Goal: Information Seeking & Learning: Learn about a topic

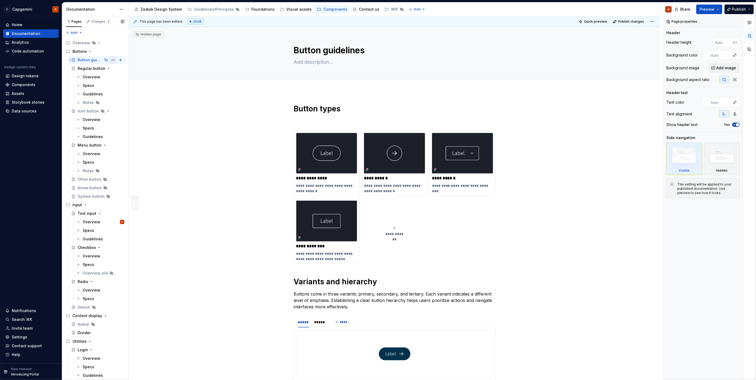
click at [110, 60] on button "Page tree" at bounding box center [112, 59] width 7 height 7
click at [122, 100] on div "Show page" at bounding box center [142, 97] width 52 height 5
type textarea "*"
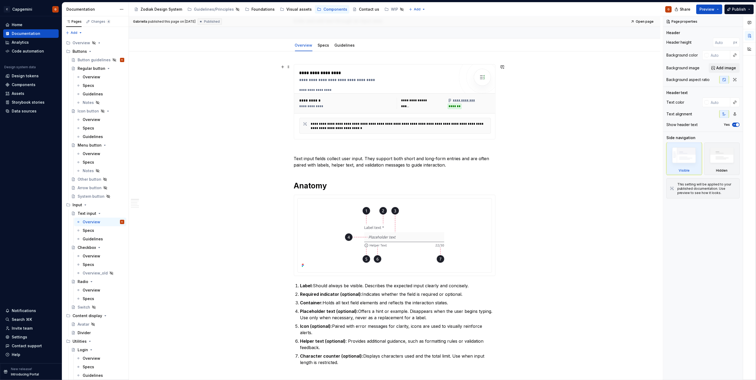
scroll to position [118, 0]
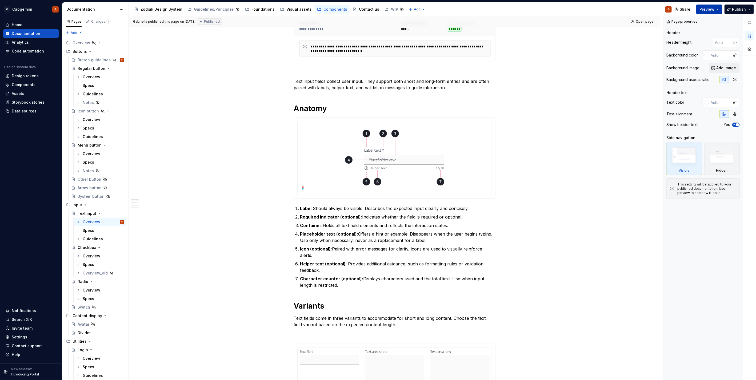
click at [711, 9] on span "Preview" at bounding box center [707, 9] width 15 height 5
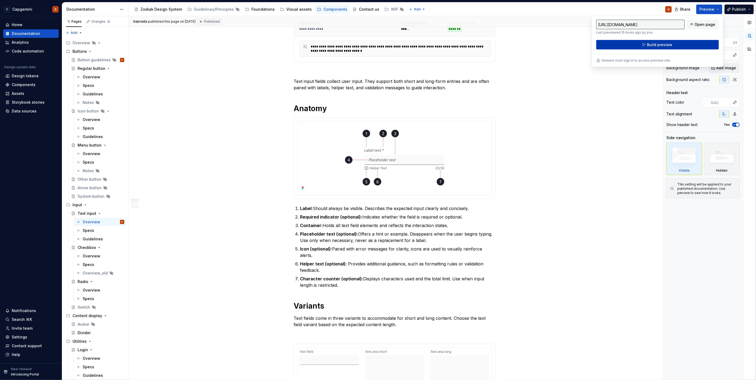
drag, startPoint x: 711, startPoint y: 9, endPoint x: 672, endPoint y: 47, distance: 54.1
click at [672, 47] on button "Build preview" at bounding box center [657, 45] width 123 height 10
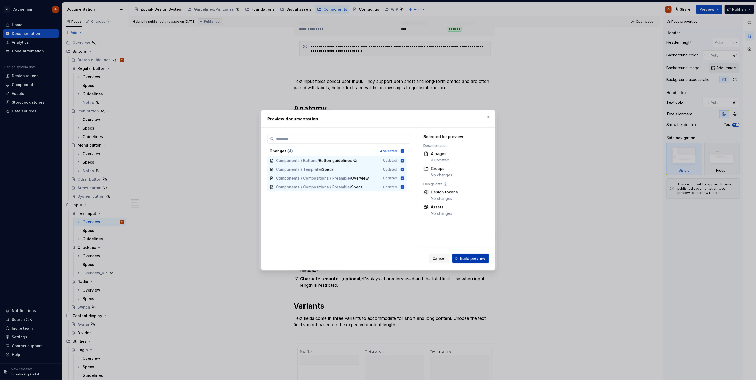
click at [469, 261] on span "Build preview" at bounding box center [472, 258] width 25 height 5
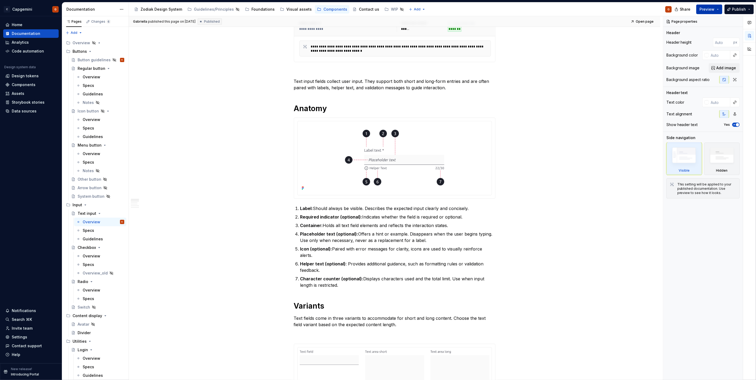
click at [721, 9] on button "Preview" at bounding box center [709, 10] width 26 height 10
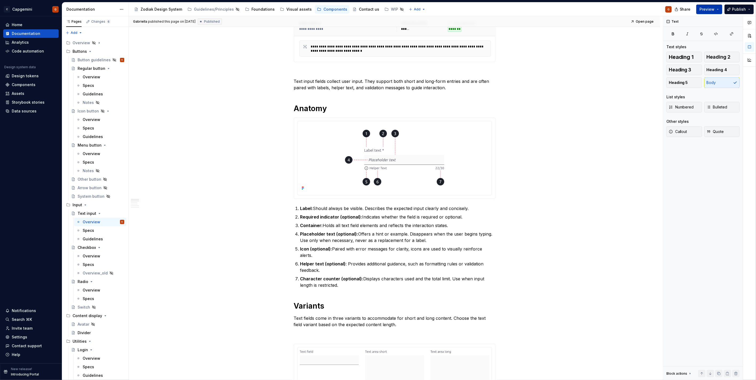
click at [722, 13] on button "Preview" at bounding box center [709, 10] width 26 height 10
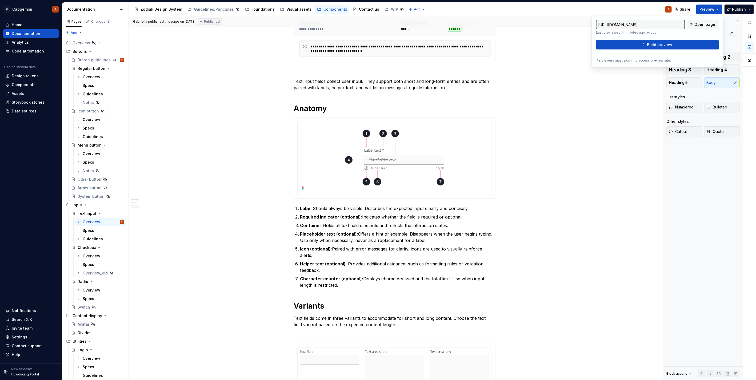
click at [696, 190] on div "Text Text styles Heading 1 Heading 2 Heading 3 Heading 4 Heading 5 Body List st…" at bounding box center [703, 198] width 80 height 364
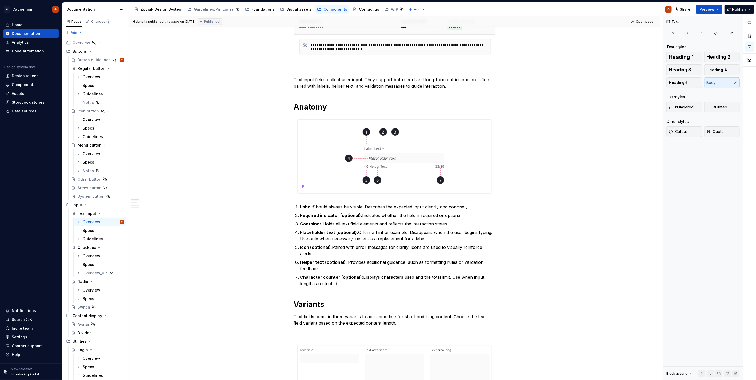
scroll to position [59, 0]
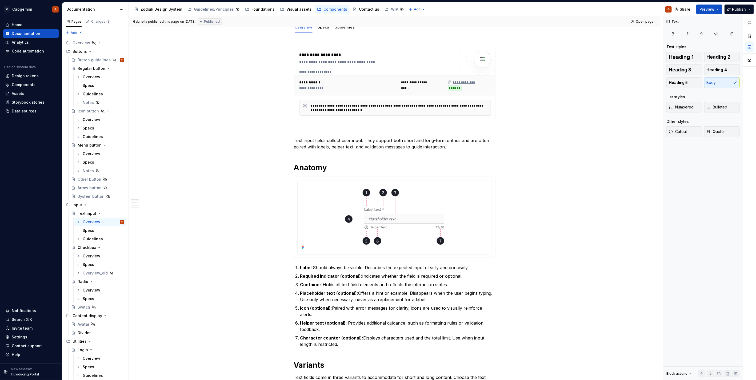
drag, startPoint x: 330, startPoint y: -11, endPoint x: 306, endPoint y: -26, distance: 28.0
click at [306, 0] on html "C Capgemini G Home Documentation Analytics Code automation Design system data D…" at bounding box center [378, 190] width 756 height 380
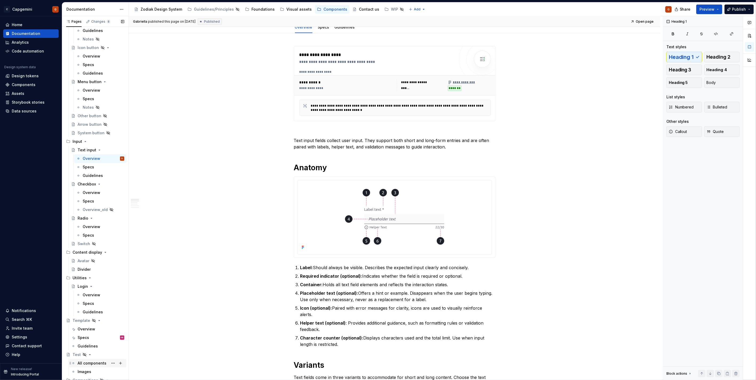
scroll to position [109, 0]
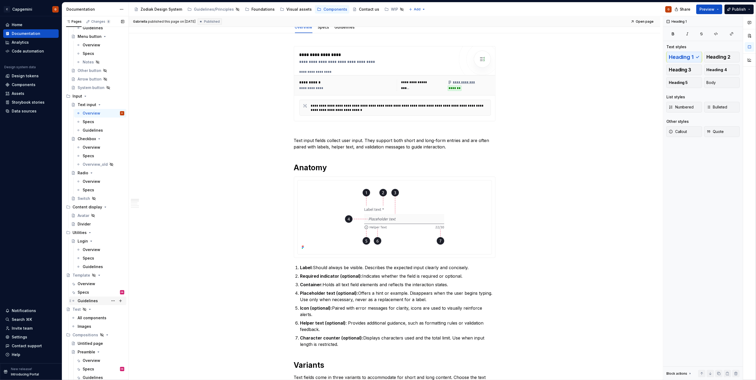
click at [79, 301] on div "Guidelines" at bounding box center [88, 300] width 20 height 5
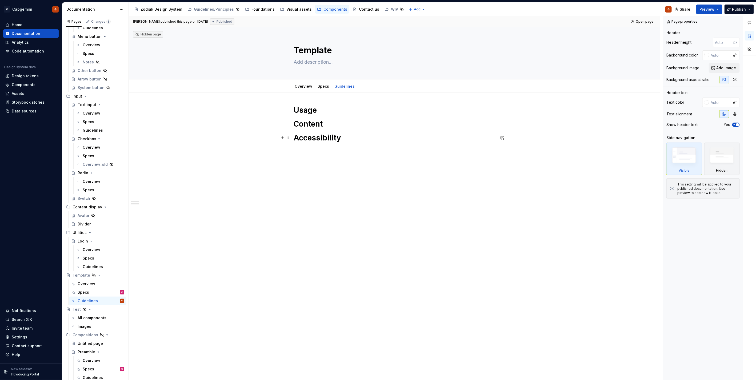
click at [350, 142] on div "Usage Content Accessibility" at bounding box center [395, 127] width 202 height 44
type textarea "*"
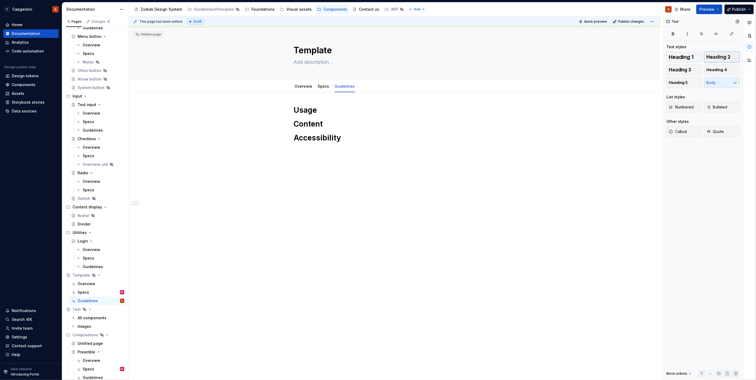
click at [713, 57] on span "Heading 2" at bounding box center [719, 56] width 24 height 5
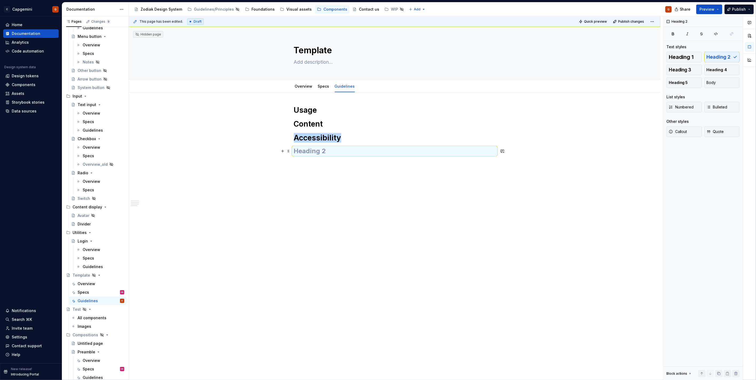
click at [326, 151] on h2 at bounding box center [395, 151] width 202 height 9
click at [319, 90] on div "Specs" at bounding box center [324, 86] width 16 height 9
click at [327, 87] on link "Specs" at bounding box center [323, 86] width 11 height 5
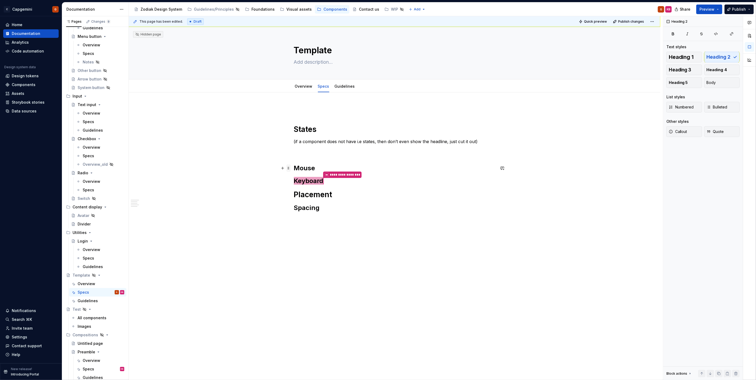
drag, startPoint x: 359, startPoint y: 183, endPoint x: 288, endPoint y: 168, distance: 72.0
click at [294, 168] on div "**********" at bounding box center [395, 167] width 202 height 124
click at [294, 170] on h2 "Mouse" at bounding box center [395, 168] width 202 height 9
drag, startPoint x: 294, startPoint y: 169, endPoint x: 328, endPoint y: 181, distance: 36.3
click at [328, 181] on div "**********" at bounding box center [395, 164] width 202 height 118
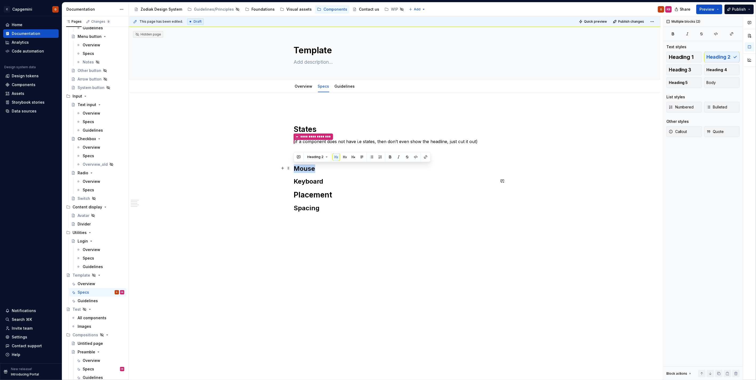
copy div "Mouse Keyboard"
click at [348, 87] on link "Guidelines" at bounding box center [345, 86] width 20 height 5
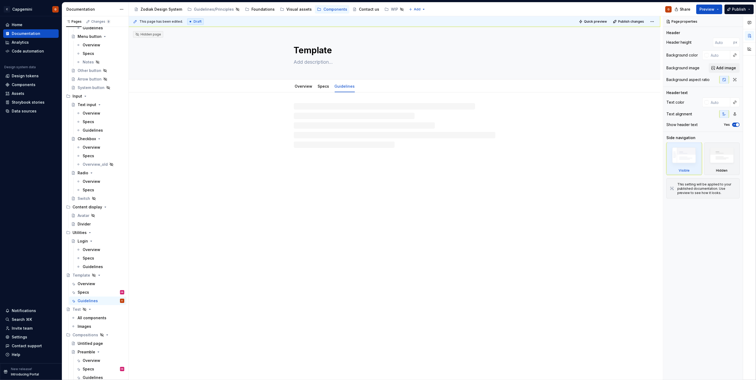
click at [340, 178] on div "Hidden page Template Overview Specs Guidelines" at bounding box center [395, 204] width 532 height 354
click at [340, 159] on div "Usage Content Accessibility Interaction" at bounding box center [395, 133] width 202 height 57
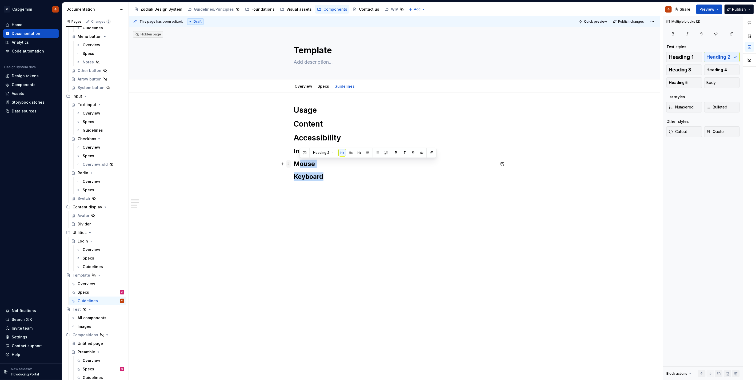
drag, startPoint x: 332, startPoint y: 179, endPoint x: 288, endPoint y: 165, distance: 46.6
click at [294, 165] on div "Usage Content Accessibility Interaction Mouse Keyboard" at bounding box center [395, 146] width 202 height 82
click at [325, 177] on h2 "Keyboard" at bounding box center [395, 177] width 202 height 9
drag, startPoint x: 326, startPoint y: 177, endPoint x: 294, endPoint y: 164, distance: 34.8
click at [294, 164] on div "Usage Content Accessibility Interaction Mouse Keyboard" at bounding box center [395, 143] width 202 height 76
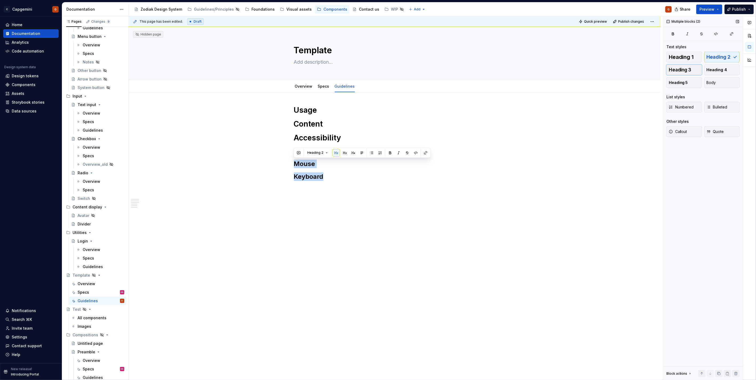
click at [695, 69] on button "Heading 3" at bounding box center [684, 70] width 36 height 11
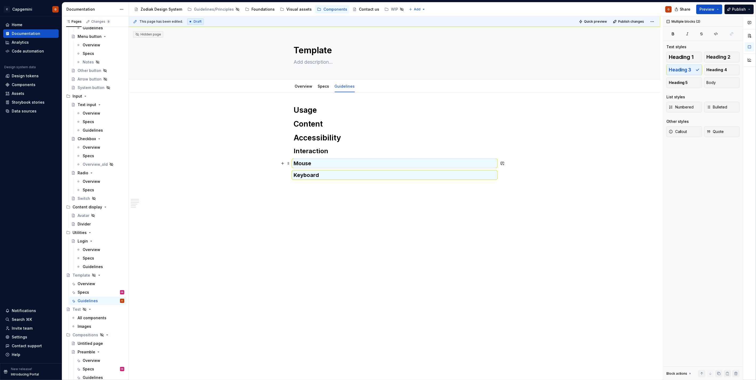
click at [323, 161] on h3 "Mouse" at bounding box center [395, 163] width 202 height 7
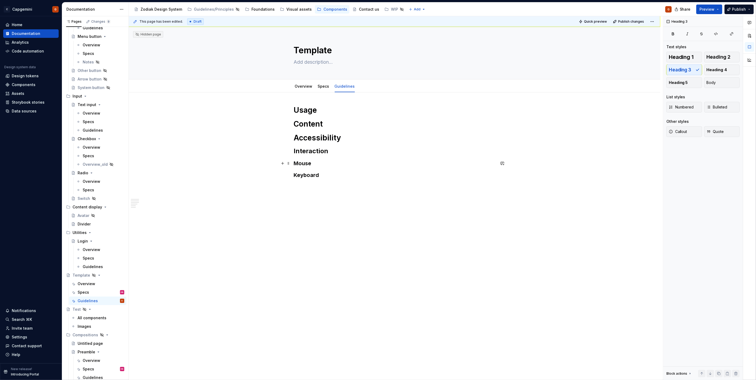
click at [323, 167] on div "Usage Content Accessibility Interaction Mouse Keyboard" at bounding box center [395, 142] width 202 height 74
click at [325, 164] on h3 "Mouse" at bounding box center [395, 163] width 202 height 7
click at [89, 123] on div "Specs" at bounding box center [88, 121] width 11 height 5
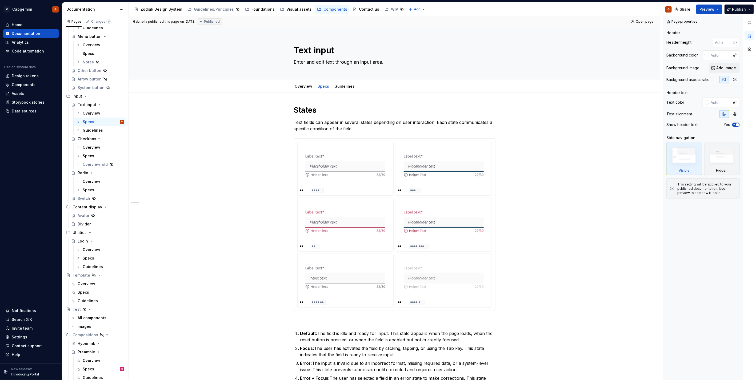
type textarea "*"
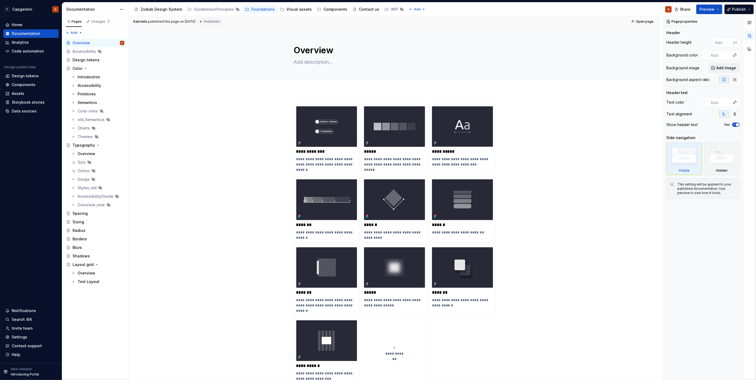
type textarea "*"
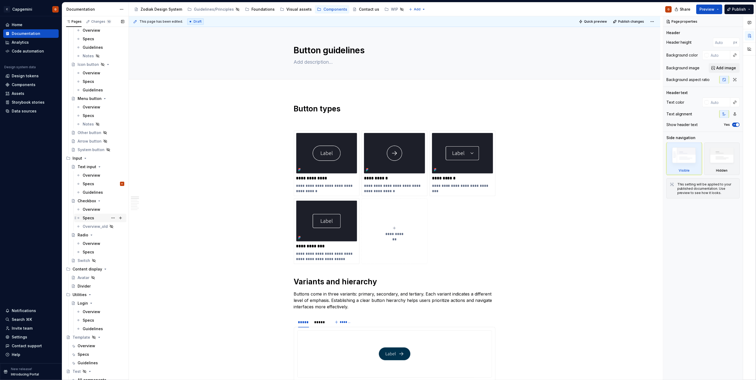
scroll to position [109, 0]
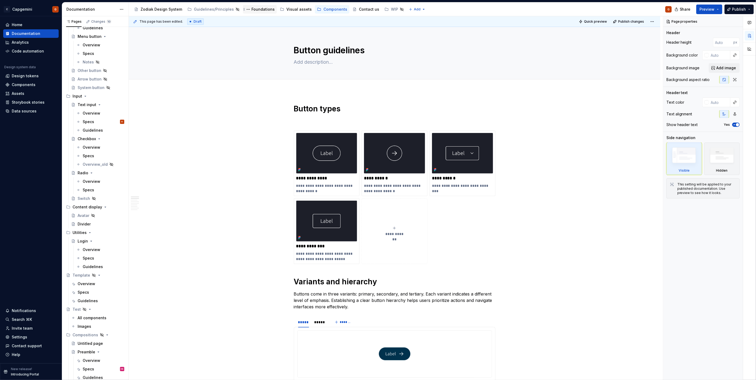
click at [258, 9] on div "Foundations" at bounding box center [262, 9] width 23 height 5
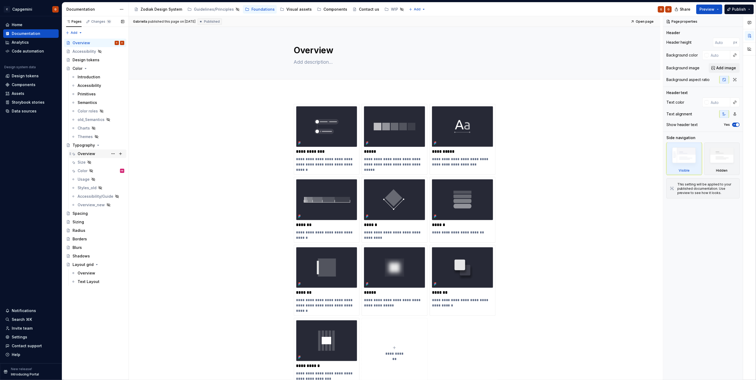
click at [84, 155] on div "Overview" at bounding box center [87, 153] width 18 height 5
click at [83, 161] on div "Size" at bounding box center [82, 162] width 8 height 5
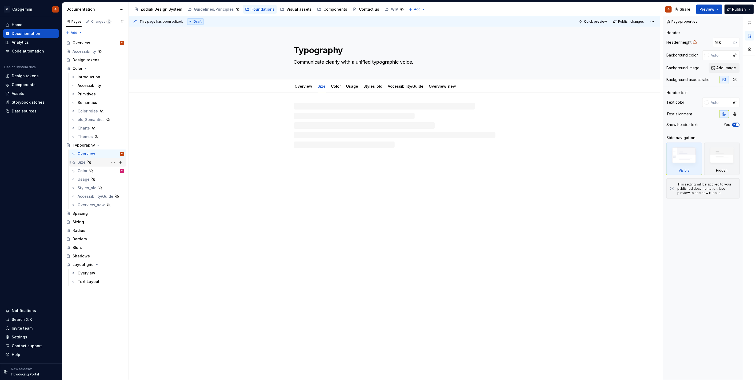
click at [82, 162] on div "Size" at bounding box center [82, 162] width 8 height 5
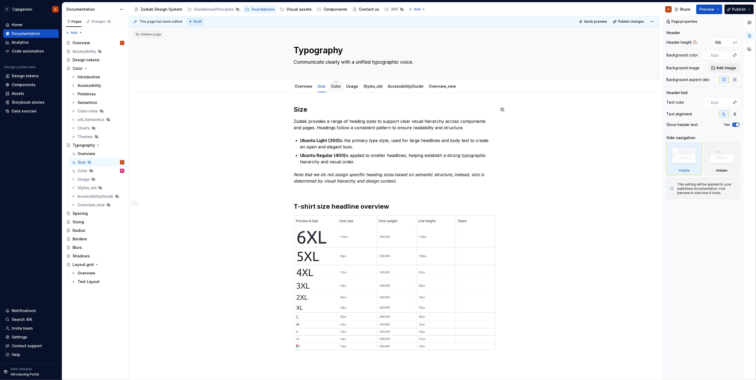
click at [332, 91] on div at bounding box center [336, 91] width 14 height 1
click at [332, 87] on link "Color" at bounding box center [336, 86] width 10 height 5
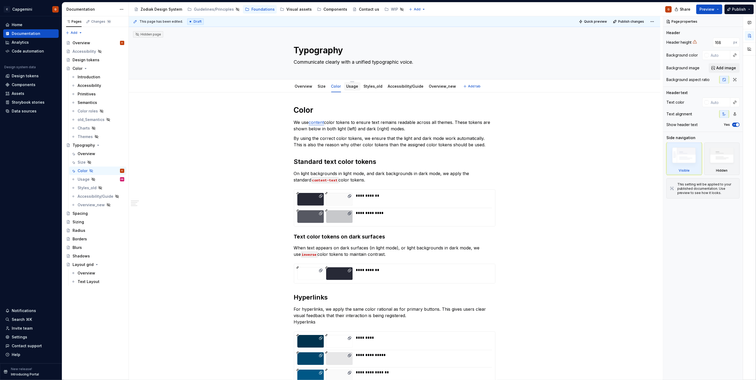
click at [356, 88] on link "Usage" at bounding box center [352, 86] width 12 height 5
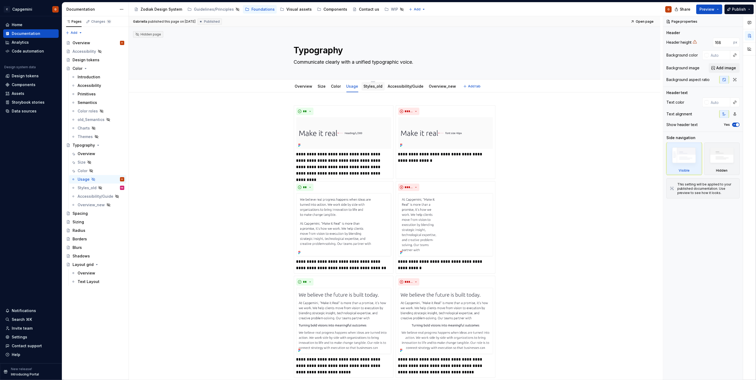
click at [375, 89] on div "Styles_old" at bounding box center [373, 86] width 19 height 6
click at [374, 89] on div "Styles_old" at bounding box center [373, 86] width 19 height 6
click at [374, 86] on link "Styles_old" at bounding box center [373, 86] width 19 height 5
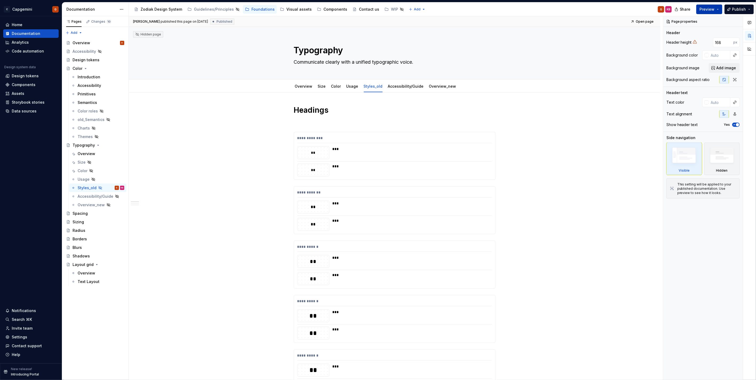
click at [722, 11] on button "Preview" at bounding box center [709, 10] width 26 height 10
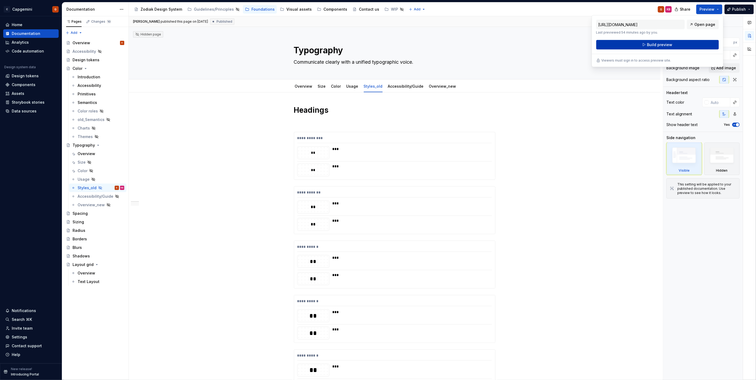
drag, startPoint x: 723, startPoint y: 11, endPoint x: 669, endPoint y: 48, distance: 65.0
click at [669, 48] on button "Build preview" at bounding box center [657, 45] width 123 height 10
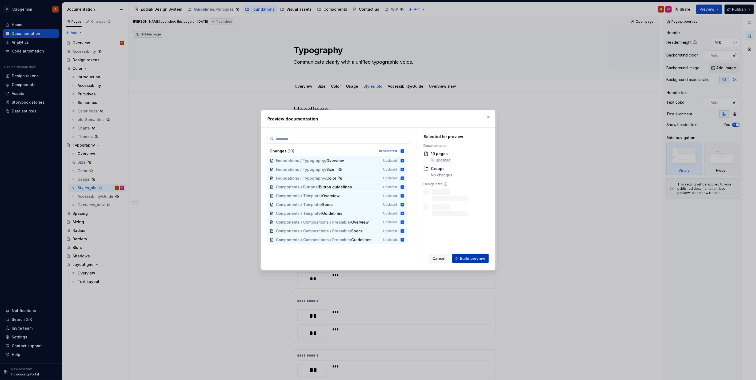
click at [472, 257] on span "Build preview" at bounding box center [472, 258] width 25 height 5
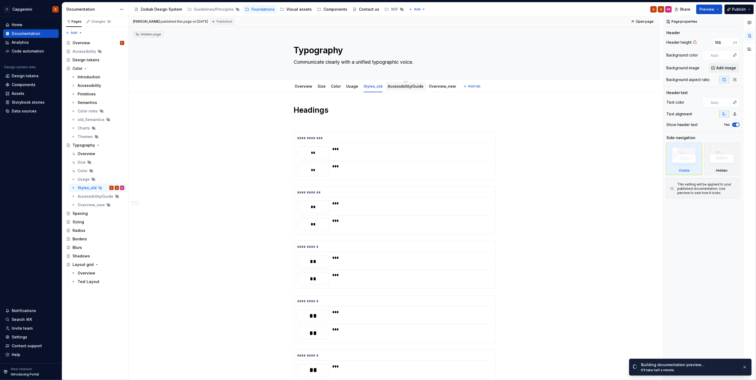
click at [396, 89] on div "Accessibility/Guide" at bounding box center [406, 86] width 36 height 5
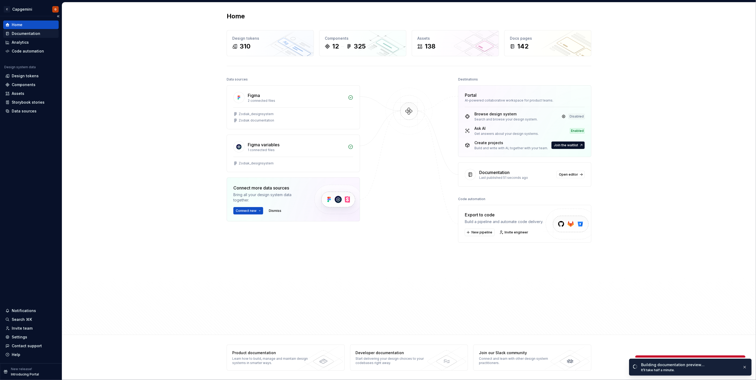
click at [27, 33] on div "Documentation" at bounding box center [26, 33] width 29 height 5
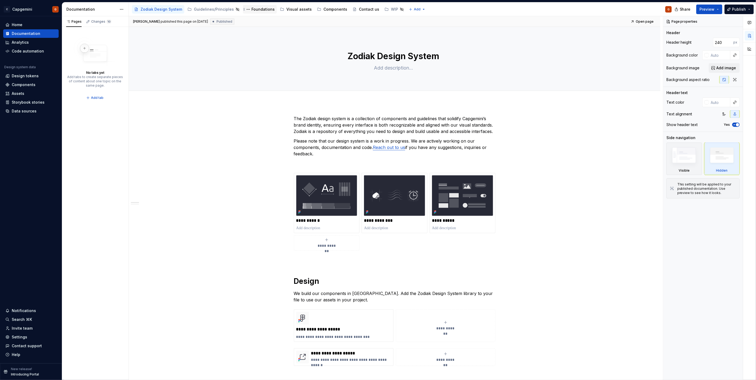
click at [262, 12] on div "Foundations" at bounding box center [260, 9] width 30 height 6
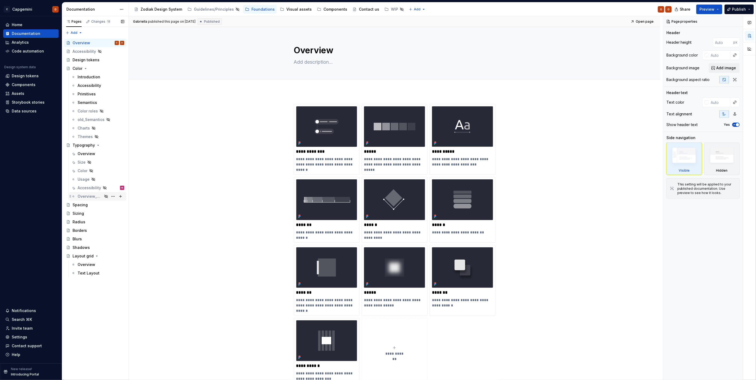
click at [94, 193] on div "Overview_new" at bounding box center [101, 196] width 47 height 7
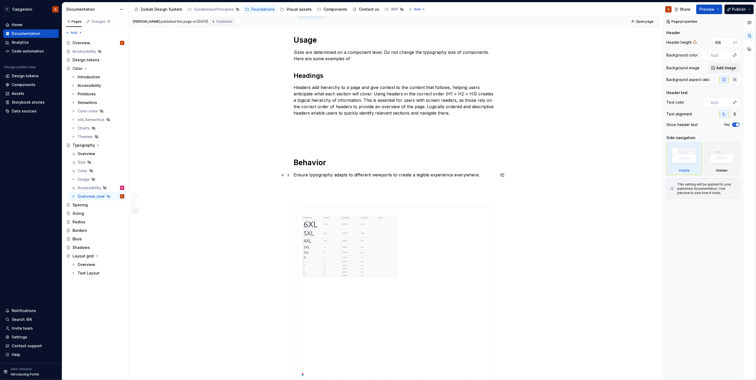
scroll to position [1333, 0]
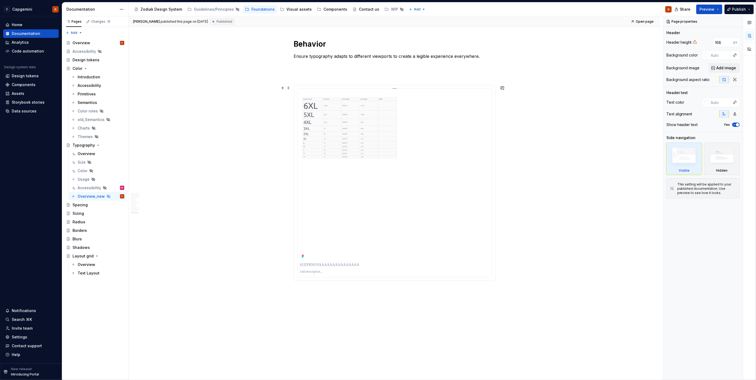
click at [349, 173] on img at bounding box center [395, 175] width 190 height 169
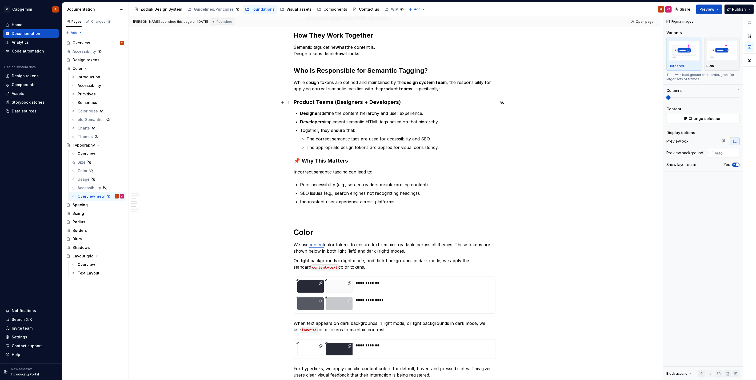
scroll to position [711, 0]
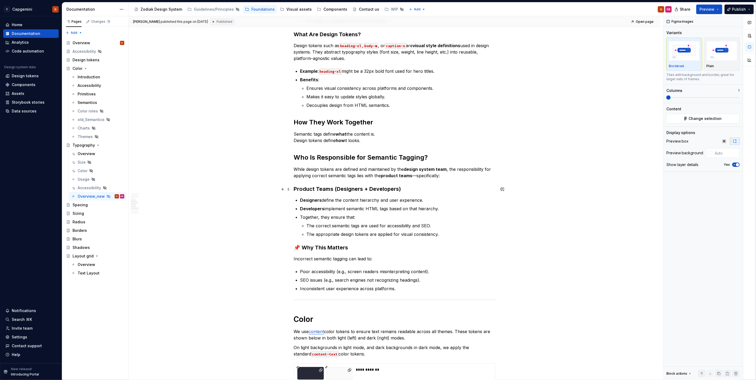
click at [426, 197] on div "Example: Ethos Design System Our typography is the written representation of ou…" at bounding box center [395, 148] width 202 height 1509
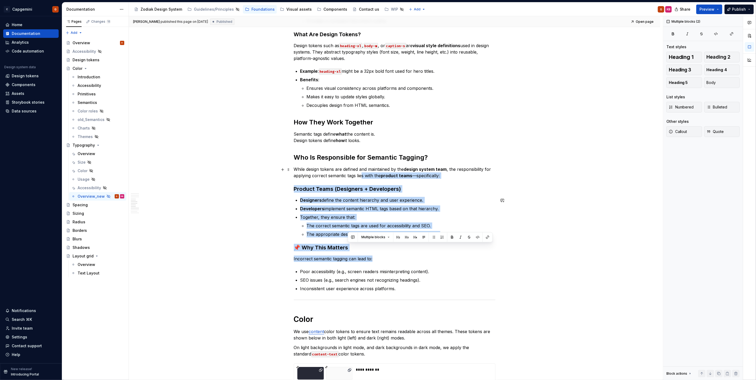
drag, startPoint x: 362, startPoint y: 179, endPoint x: 350, endPoint y: 162, distance: 20.6
click at [350, 162] on div "Example: Ethos Design System Our typography is the written representation of ou…" at bounding box center [395, 148] width 202 height 1509
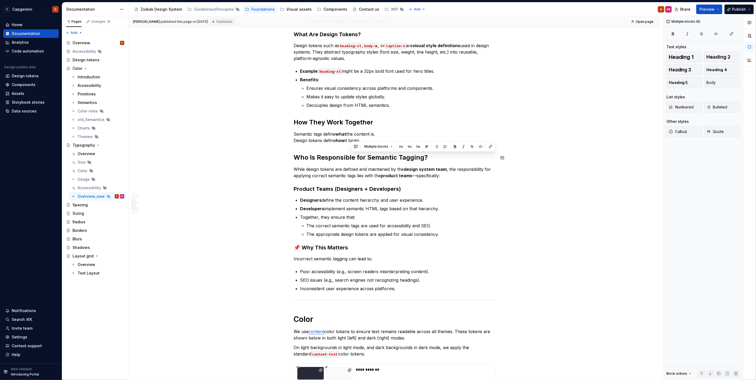
click at [350, 162] on h2 "Who Is Responsible for Semantic Tagging?" at bounding box center [395, 157] width 202 height 9
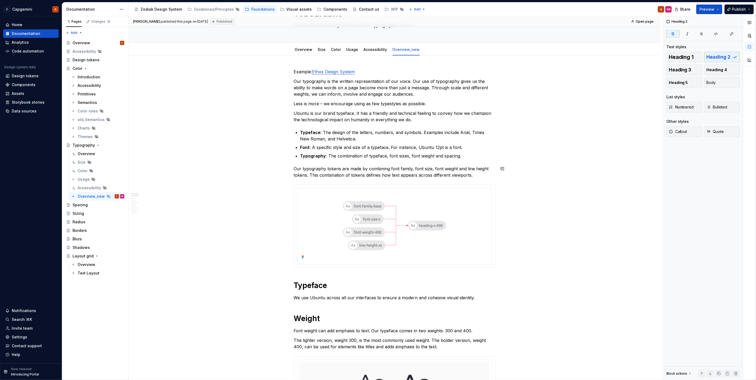
scroll to position [0, 0]
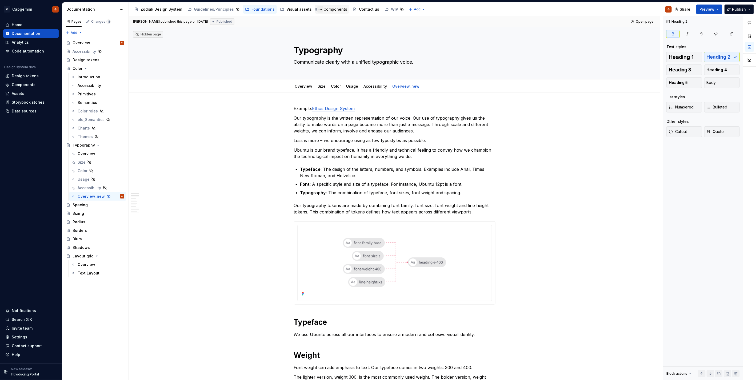
click at [317, 10] on button "Page tree" at bounding box center [320, 9] width 6 height 6
click at [321, 9] on html "C Capgemini G Home Documentation Analytics Code automation Design system data D…" at bounding box center [378, 190] width 756 height 380
click at [323, 9] on div "Components" at bounding box center [335, 9] width 24 height 5
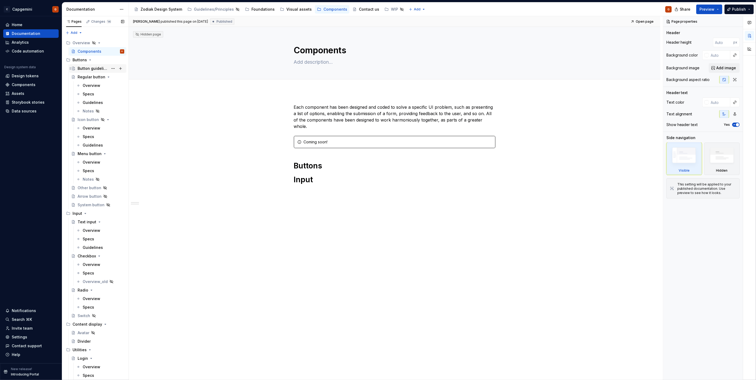
click at [89, 68] on div "Button guidelines" at bounding box center [93, 68] width 31 height 5
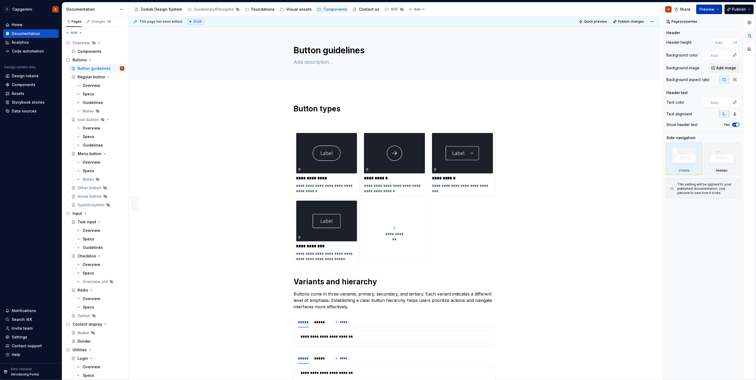
click at [719, 10] on button "Preview" at bounding box center [709, 10] width 26 height 10
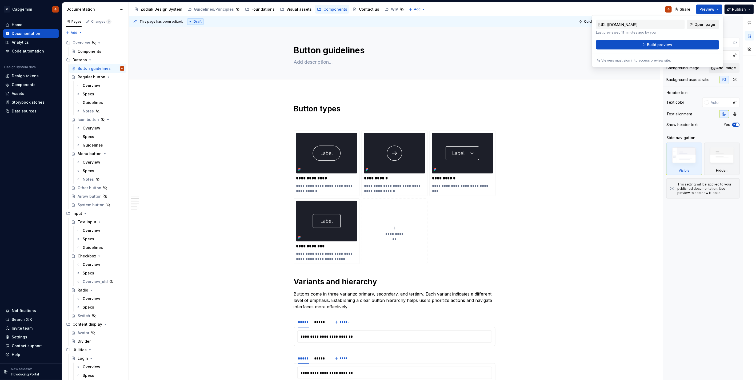
drag, startPoint x: 719, startPoint y: 10, endPoint x: 692, endPoint y: 25, distance: 31.4
click at [692, 25] on link "Open page" at bounding box center [703, 25] width 32 height 10
type textarea "*"
click at [294, 107] on h1 "Button types" at bounding box center [395, 109] width 202 height 10
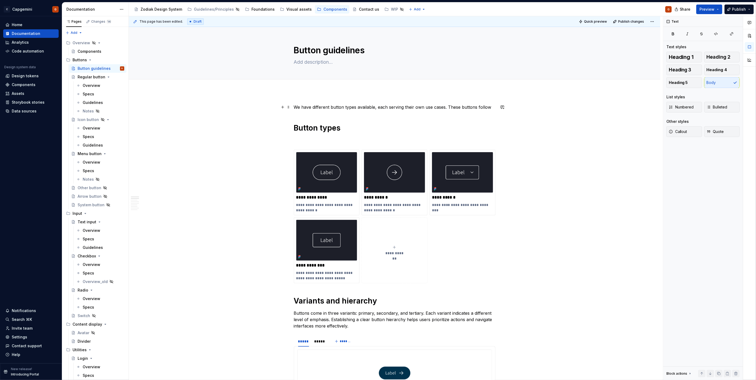
click at [459, 106] on p "We have different button types available, each serving their own use cases. The…" at bounding box center [395, 107] width 202 height 6
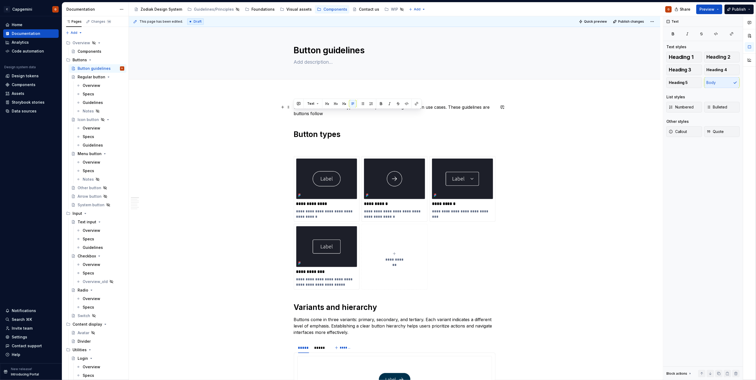
drag, startPoint x: 328, startPoint y: 116, endPoint x: 294, endPoint y: 115, distance: 33.6
click at [294, 115] on p "We have different button types available, each serving their own use cases. The…" at bounding box center [395, 110] width 202 height 13
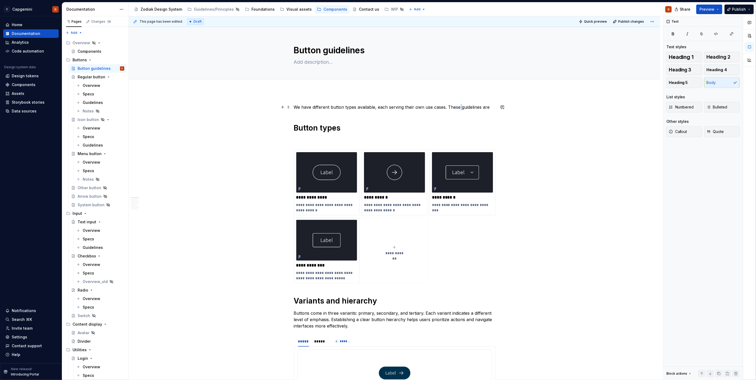
click at [461, 106] on p "We have different button types available, each serving their own use cases. The…" at bounding box center [395, 107] width 202 height 6
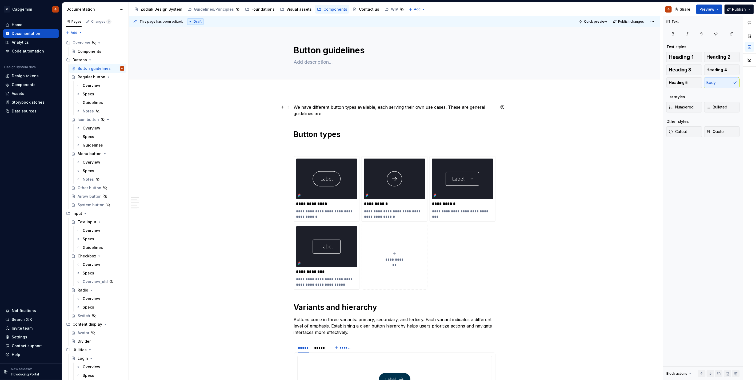
click at [316, 114] on p "We have different button types available, each serving their own use cases. The…" at bounding box center [395, 110] width 202 height 13
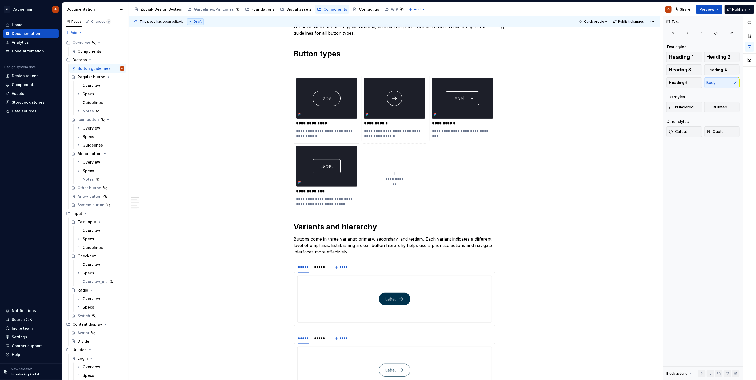
scroll to position [89, 0]
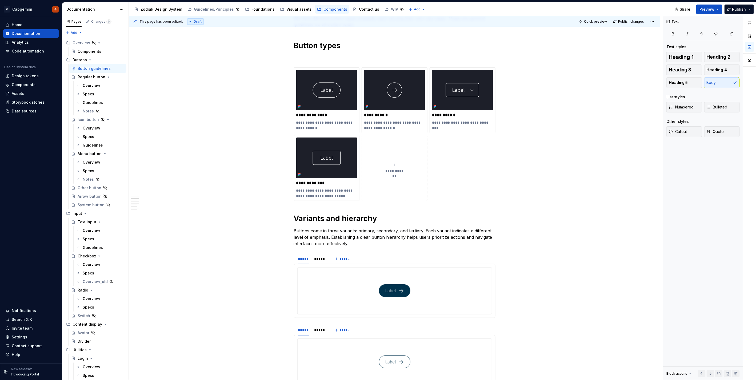
type textarea "*"
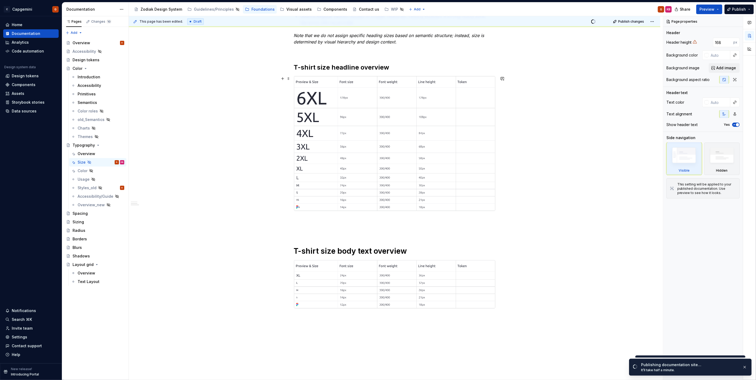
scroll to position [69, 0]
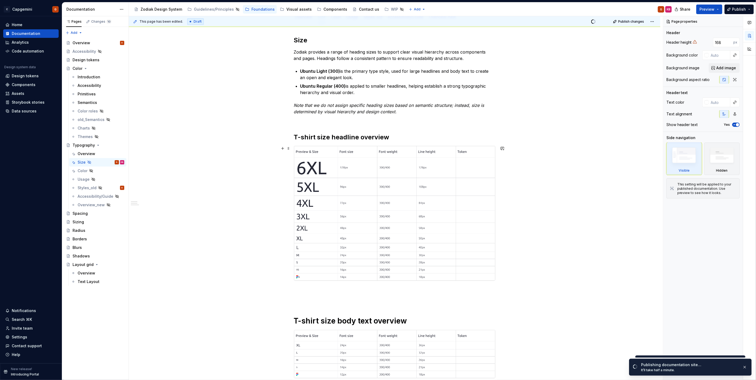
click at [350, 183] on img at bounding box center [394, 213] width 201 height 135
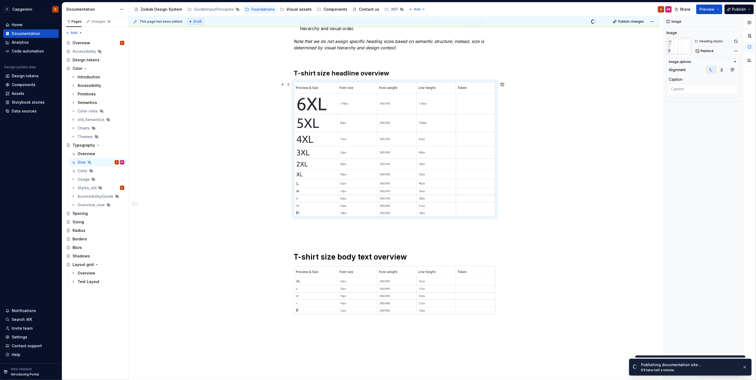
scroll to position [188, 0]
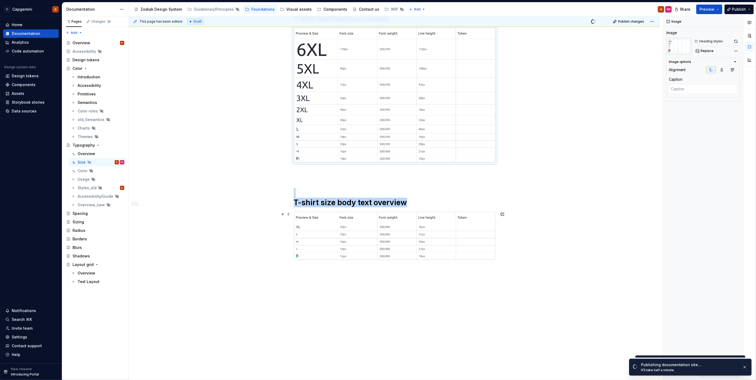
click at [371, 238] on img at bounding box center [394, 236] width 201 height 48
click at [363, 134] on img at bounding box center [394, 95] width 201 height 135
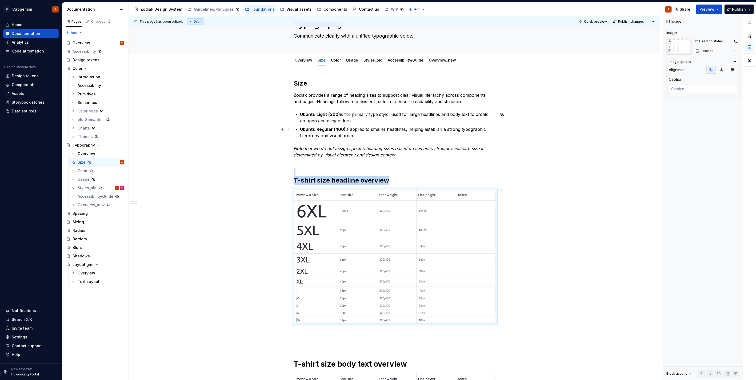
scroll to position [0, 0]
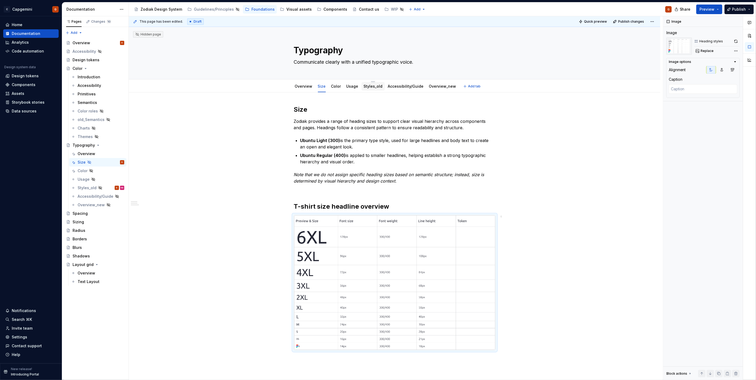
click at [371, 87] on link "Styles_old" at bounding box center [373, 86] width 19 height 5
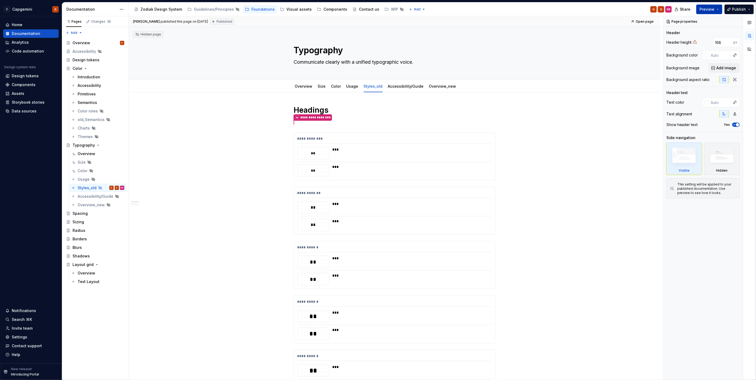
click at [712, 10] on span "Preview" at bounding box center [707, 9] width 15 height 5
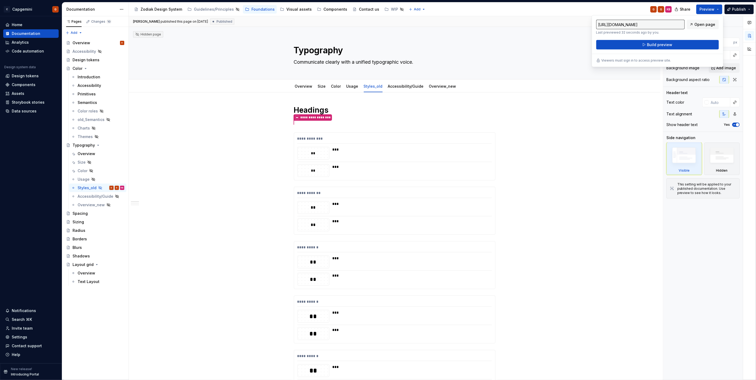
drag, startPoint x: 712, startPoint y: 10, endPoint x: 705, endPoint y: 30, distance: 21.9
click at [705, 30] on div "https://capgemini.preview.supernova-docs.io/latest/foundations/typography/style…" at bounding box center [657, 27] width 123 height 15
click at [704, 23] on span "Open page" at bounding box center [705, 24] width 21 height 5
type textarea "*"
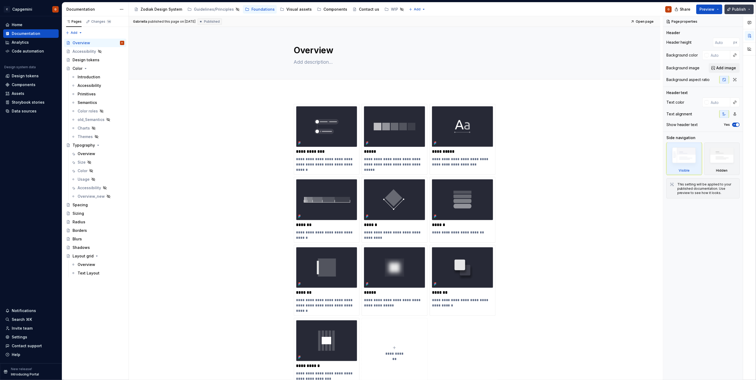
click at [735, 7] on span "Publish" at bounding box center [739, 9] width 14 height 5
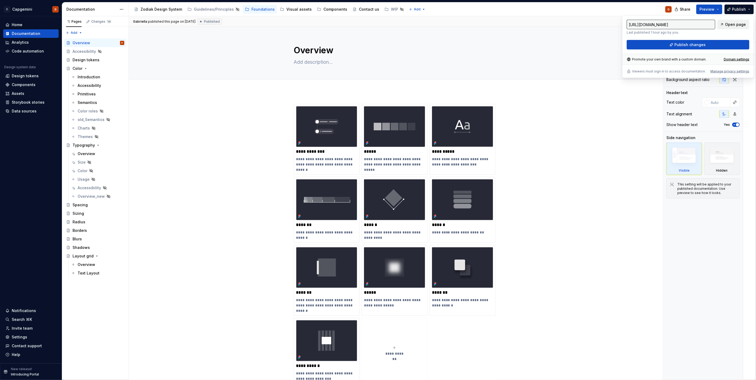
drag, startPoint x: 735, startPoint y: 7, endPoint x: 721, endPoint y: 25, distance: 22.9
click at [721, 25] on link "Open page" at bounding box center [733, 25] width 32 height 10
type textarea "*"
